Goal: Book appointment/travel/reservation

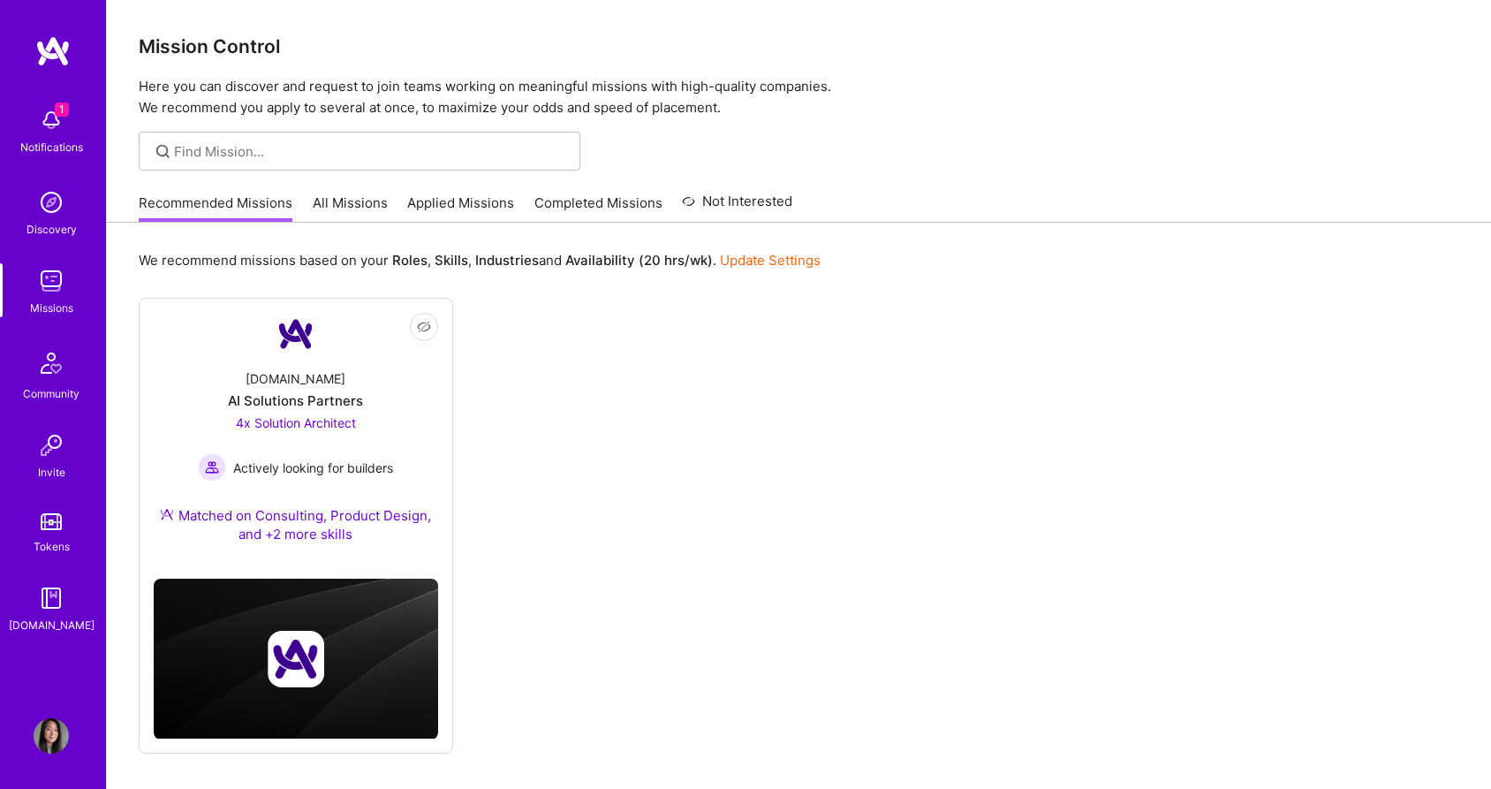
click at [56, 118] on img at bounding box center [51, 119] width 35 height 35
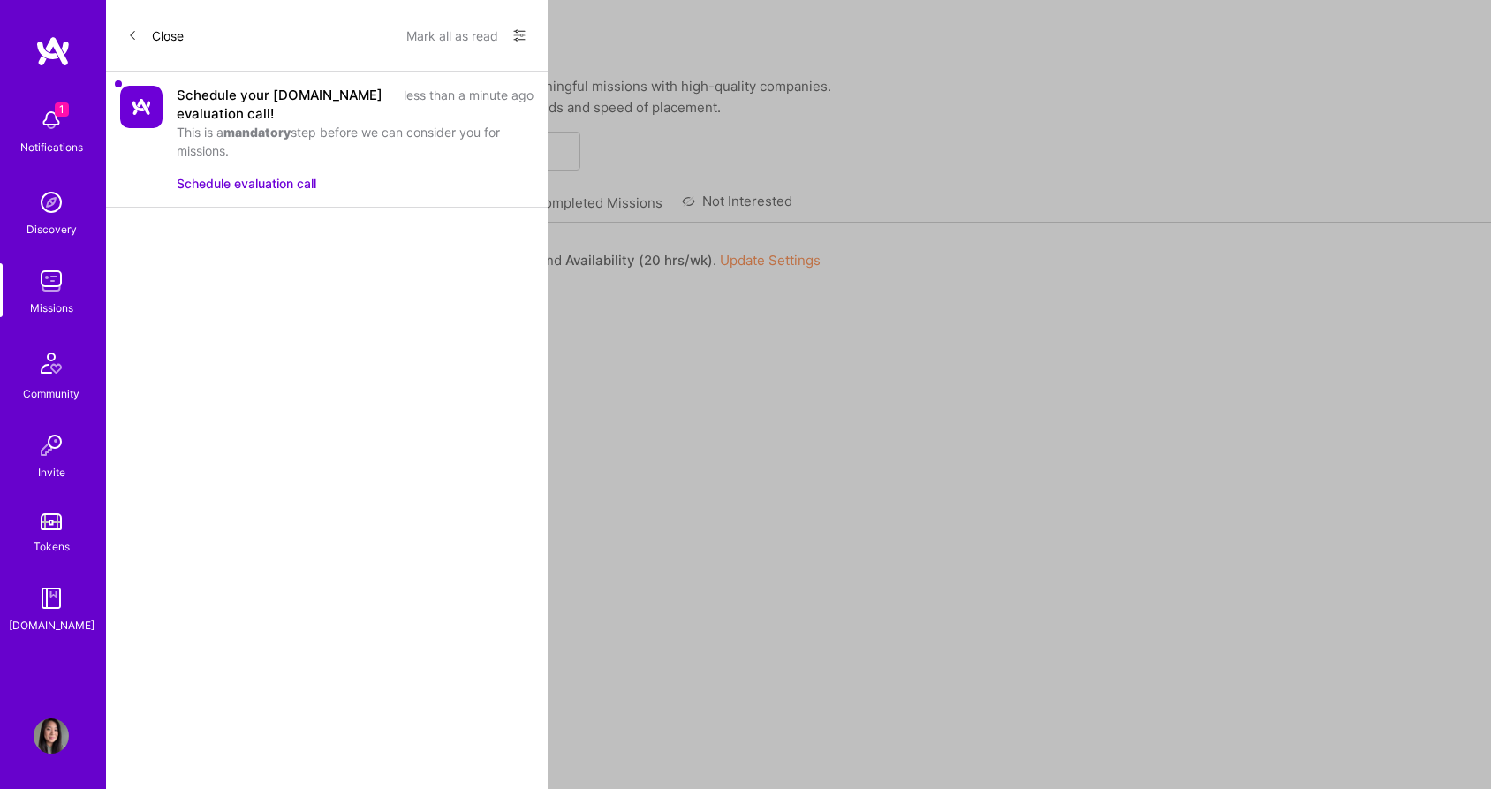
click at [275, 183] on button "Schedule evaluation call" at bounding box center [247, 183] width 140 height 19
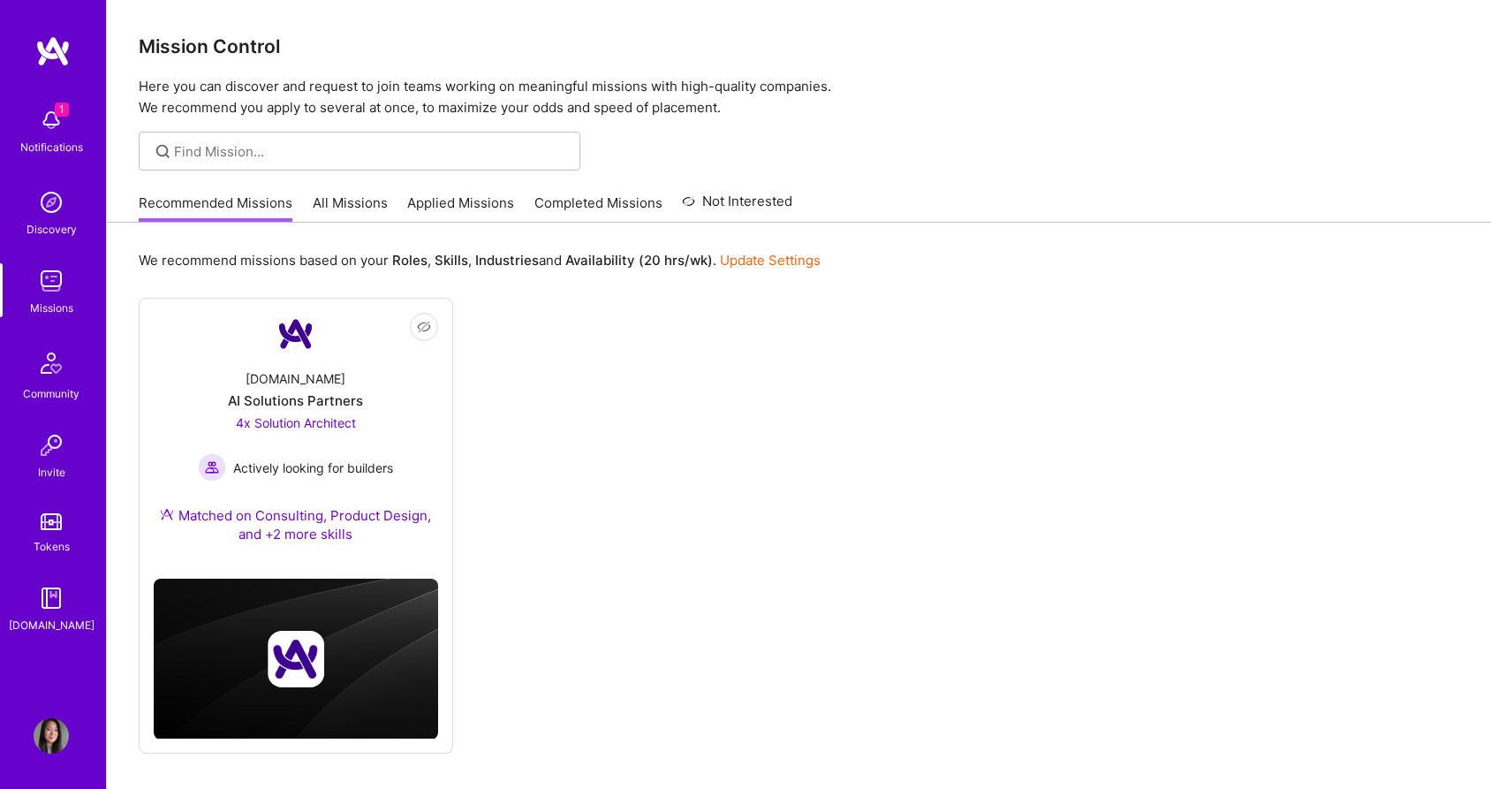
click at [981, 142] on div "1 1 Notifications Discovery Missions Community Invite Tokens [DOMAIN_NAME] Prof…" at bounding box center [745, 422] width 1491 height 845
click at [41, 275] on img at bounding box center [51, 280] width 35 height 35
click at [444, 203] on link "Applied Missions" at bounding box center [460, 207] width 107 height 29
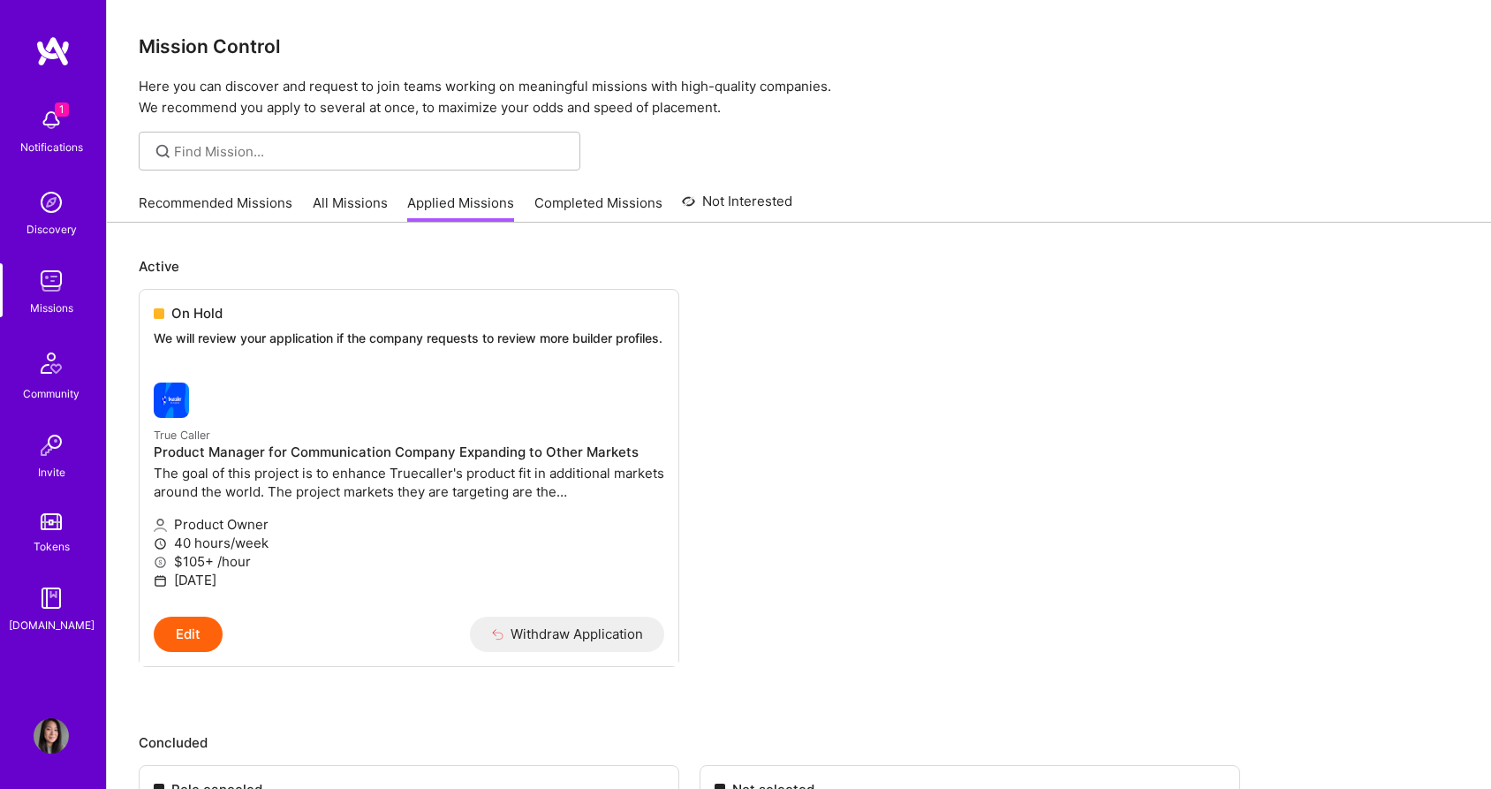
click at [71, 114] on div "1 Notifications" at bounding box center [51, 129] width 110 height 61
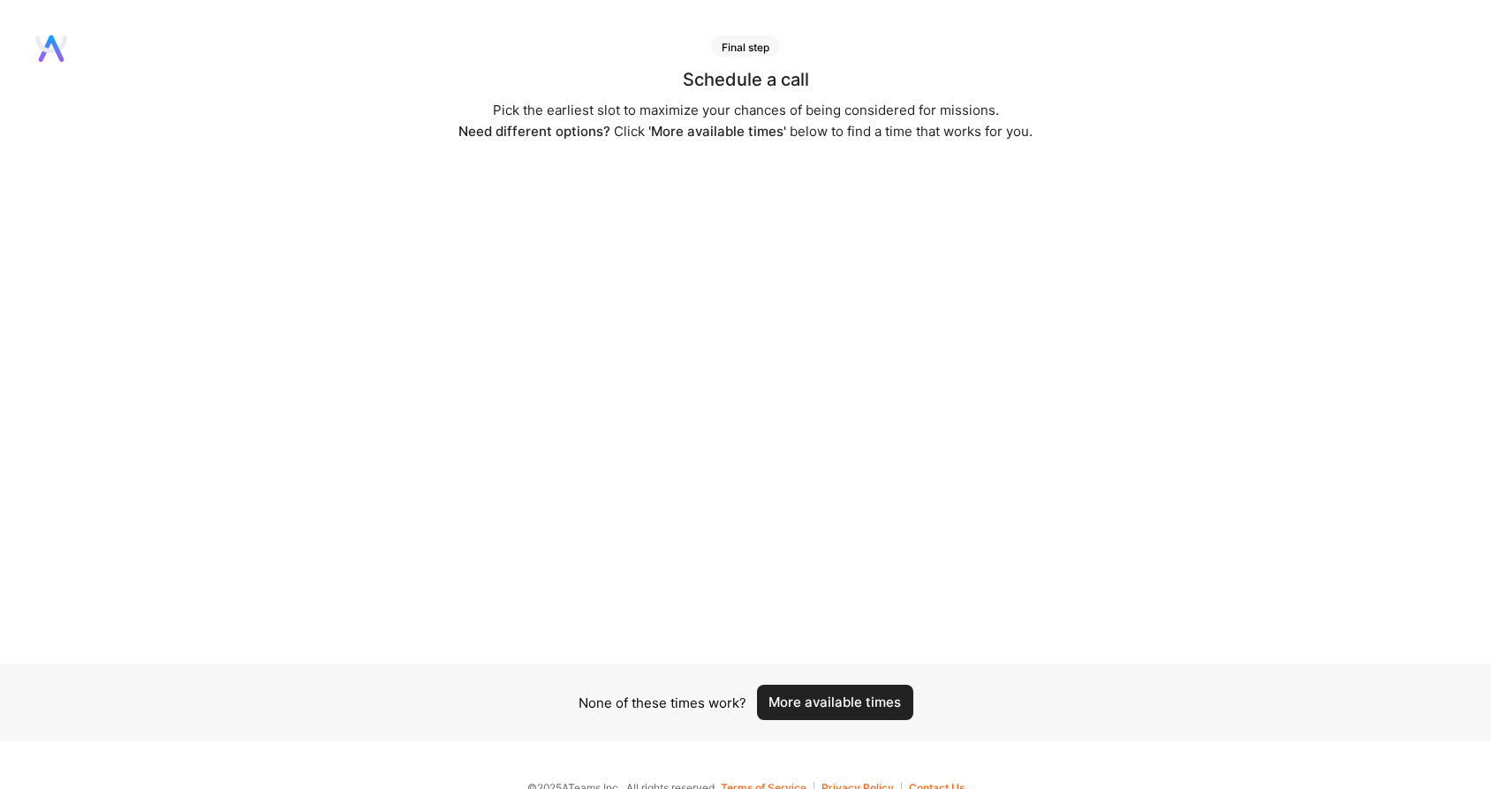
click at [814, 699] on button "More available times" at bounding box center [835, 701] width 156 height 35
